Goal: Task Accomplishment & Management: Complete application form

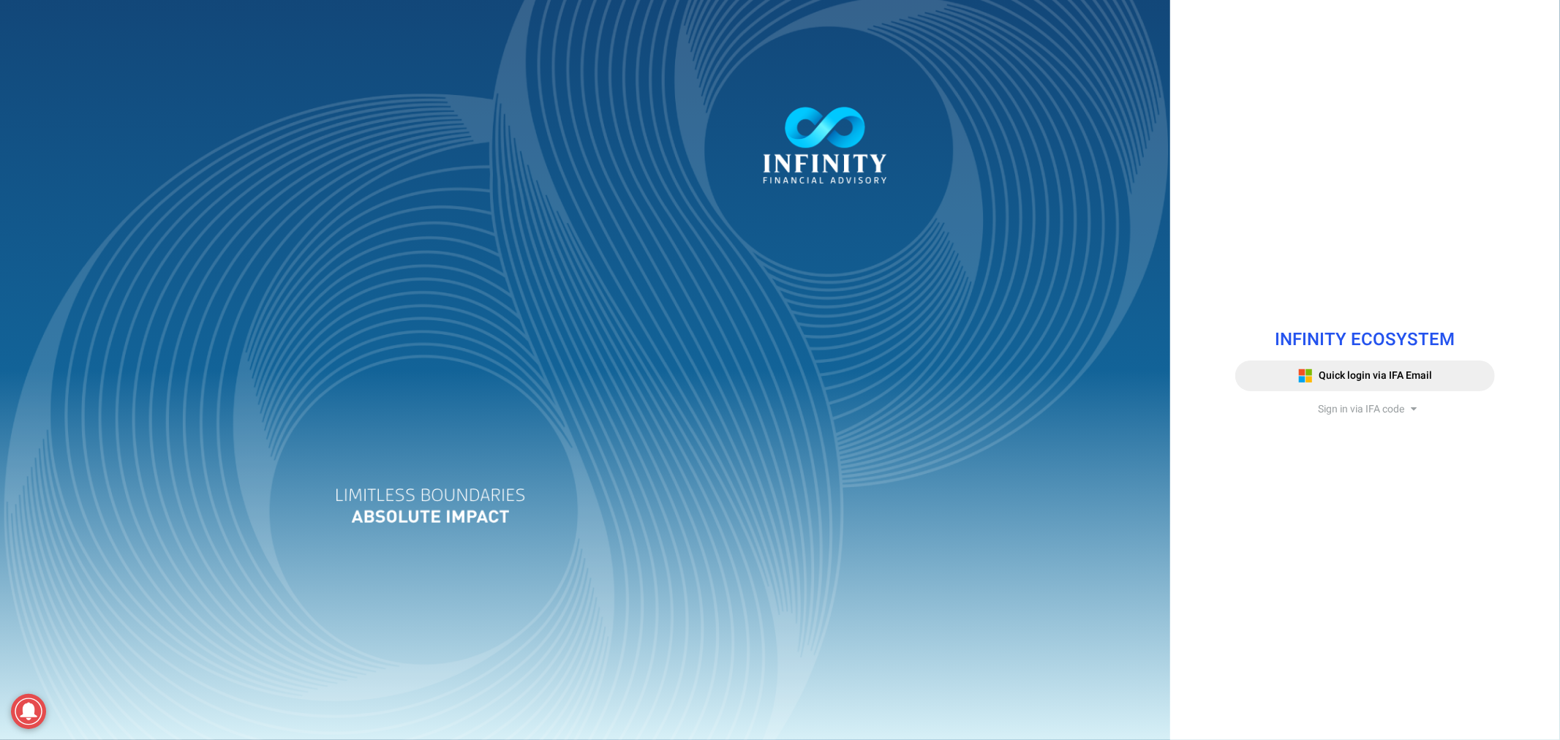
click at [1343, 402] on span "Sign in via IFA code" at bounding box center [1361, 408] width 86 height 15
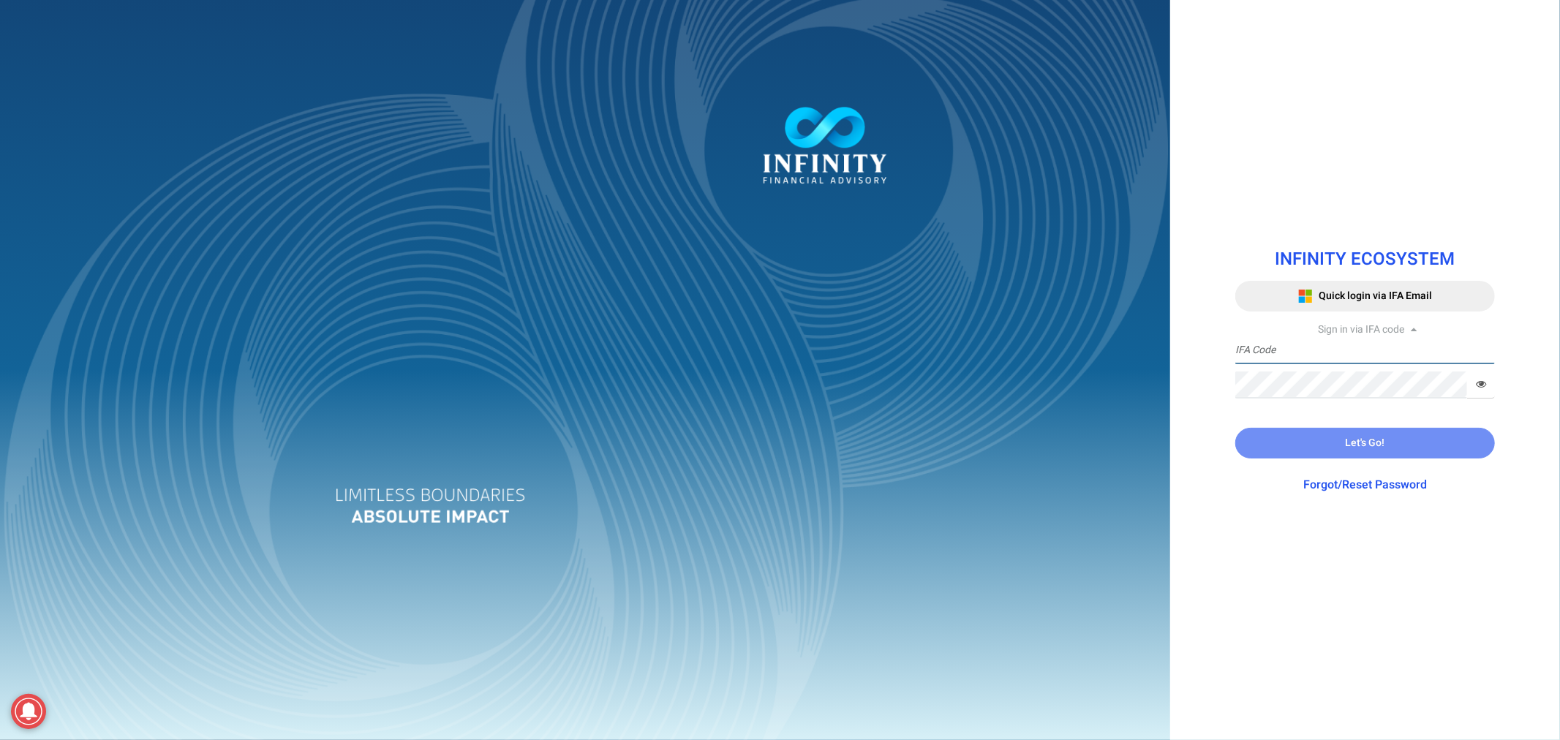
click at [1313, 356] on input "text" at bounding box center [1365, 350] width 260 height 27
type input "IFA0127"
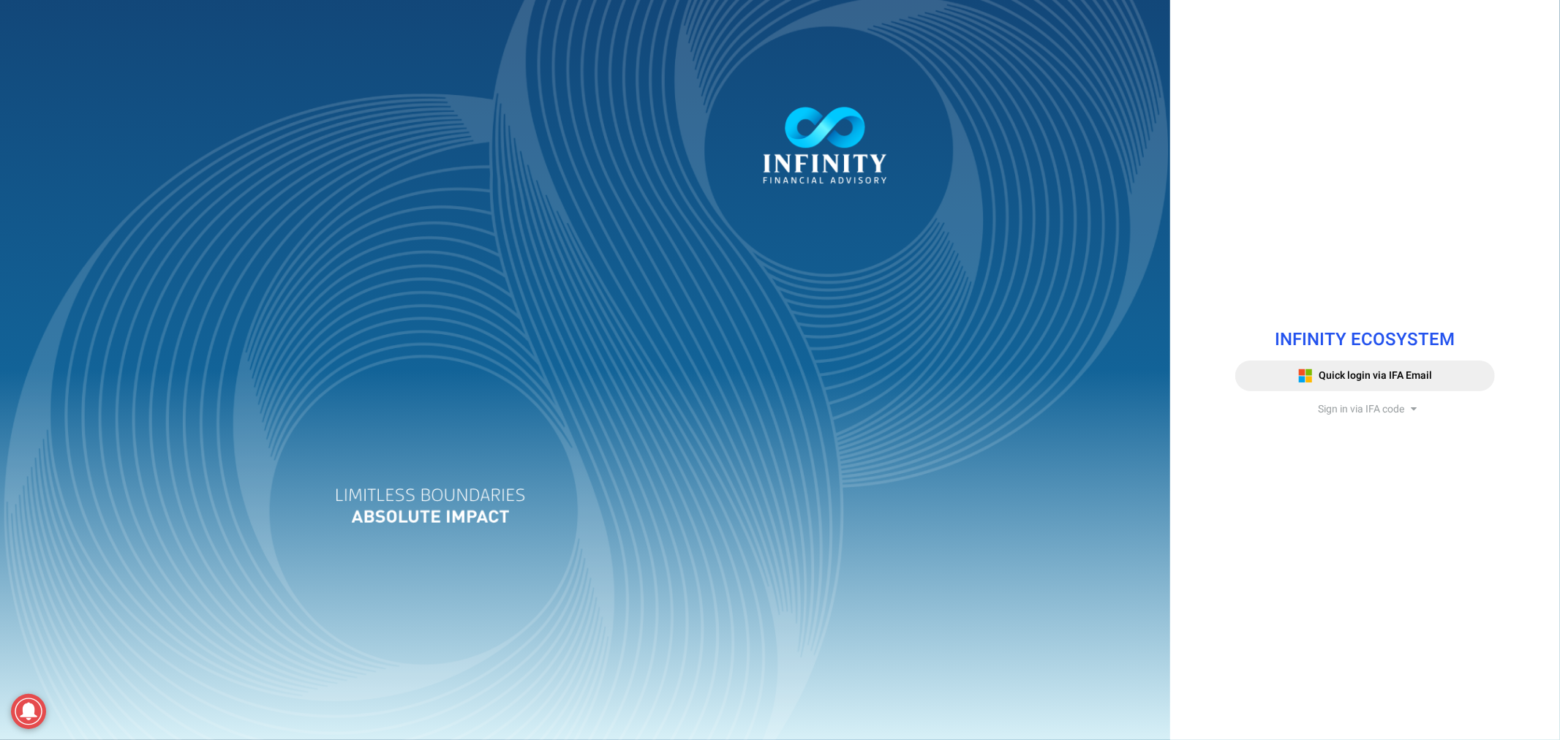
click at [1376, 402] on span "Sign in via IFA code" at bounding box center [1361, 408] width 86 height 15
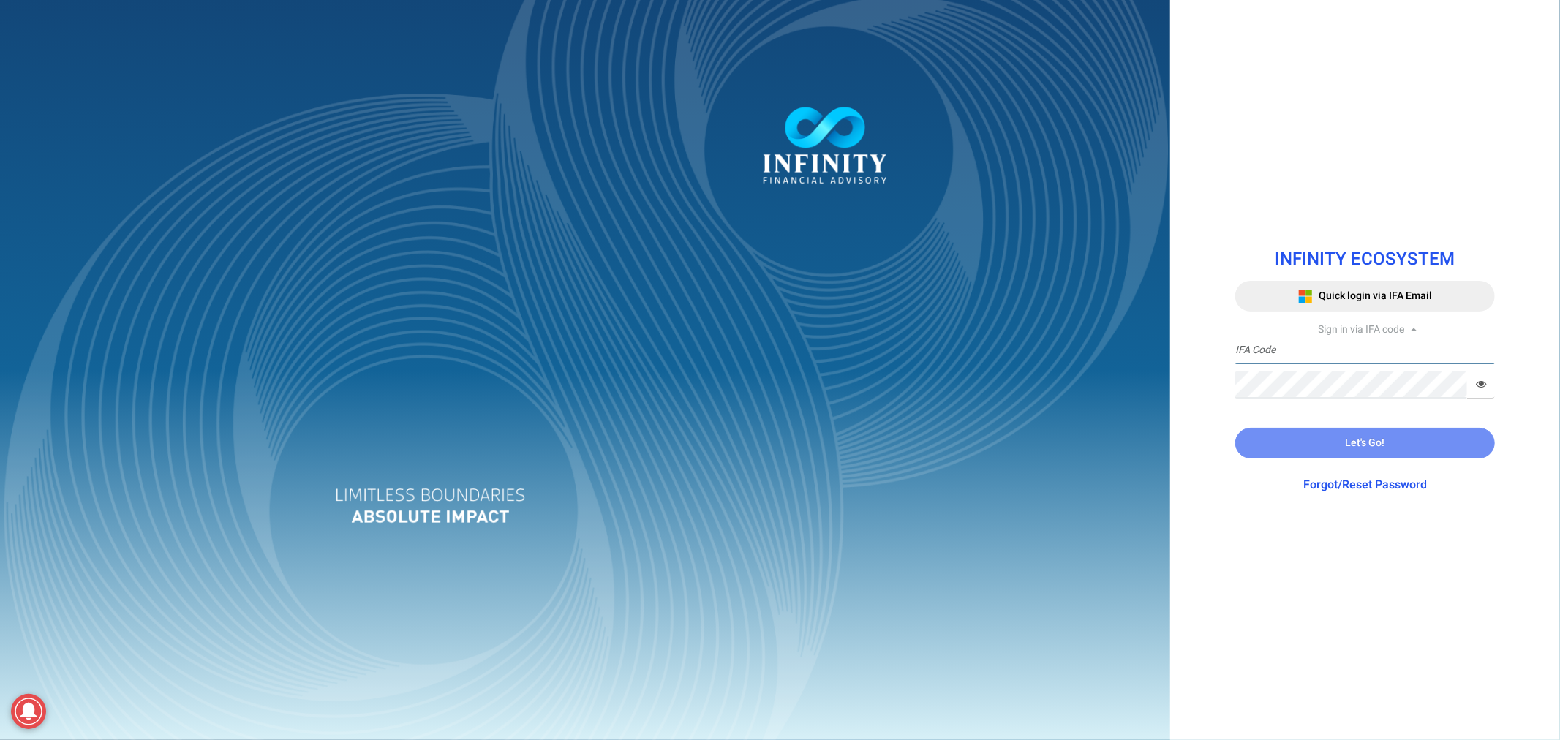
click at [1287, 349] on input "text" at bounding box center [1365, 350] width 260 height 27
type input "IFA0127"
